Goal: Register for event/course

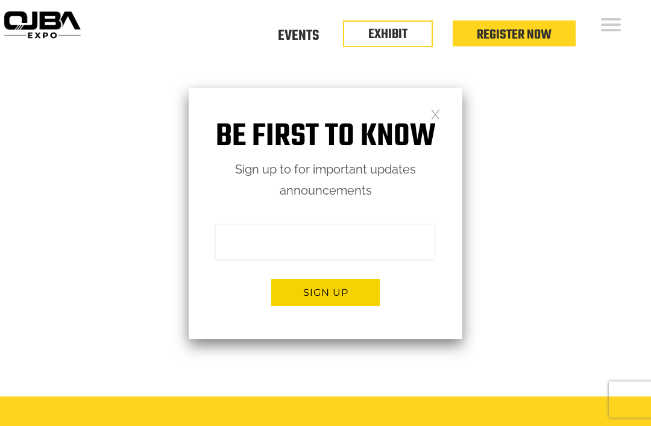
click at [438, 108] on link at bounding box center [435, 113] width 10 height 10
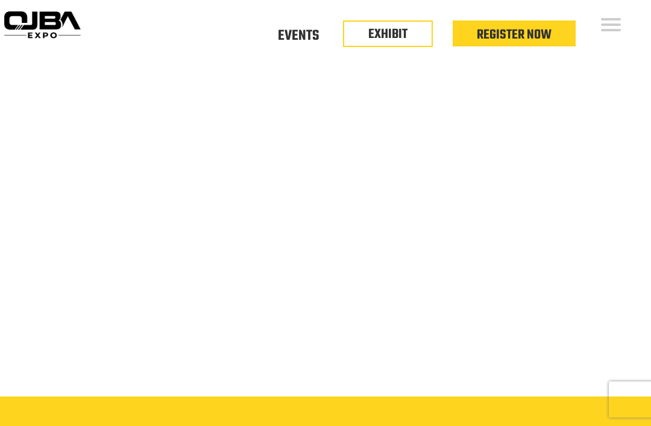
click at [472, 165] on video at bounding box center [325, 236] width 651 height 325
click at [446, 69] on div "Floor Plan Floor Plan Events Floor Plan EXHIBIT Register Now" at bounding box center [367, 37] width 566 height 74
click at [302, 36] on link "Events" at bounding box center [298, 36] width 41 height 0
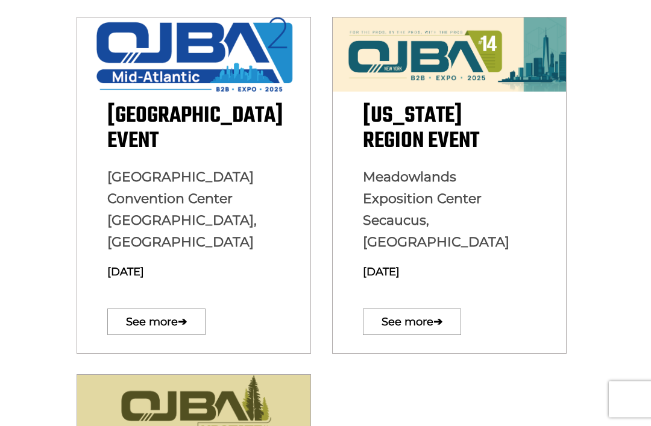
scroll to position [390, 0]
click at [173, 308] on link "See more ➔" at bounding box center [156, 321] width 98 height 27
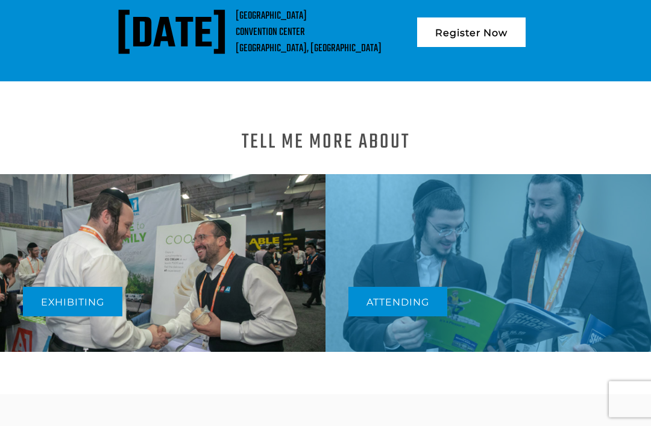
scroll to position [350, 0]
click at [397, 299] on link "Attending" at bounding box center [397, 302] width 99 height 30
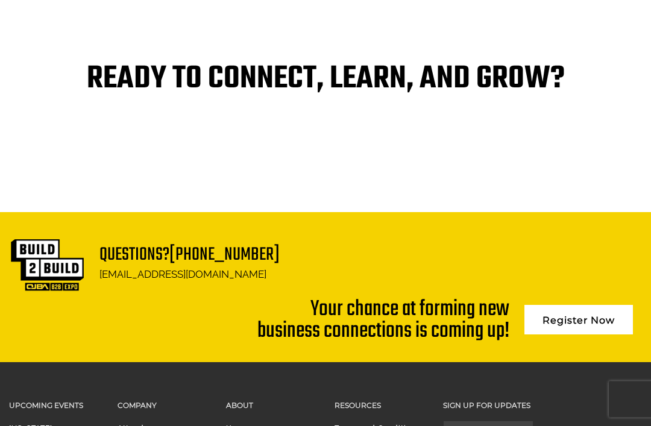
scroll to position [2632, 0]
